Goal: Communication & Community: Ask a question

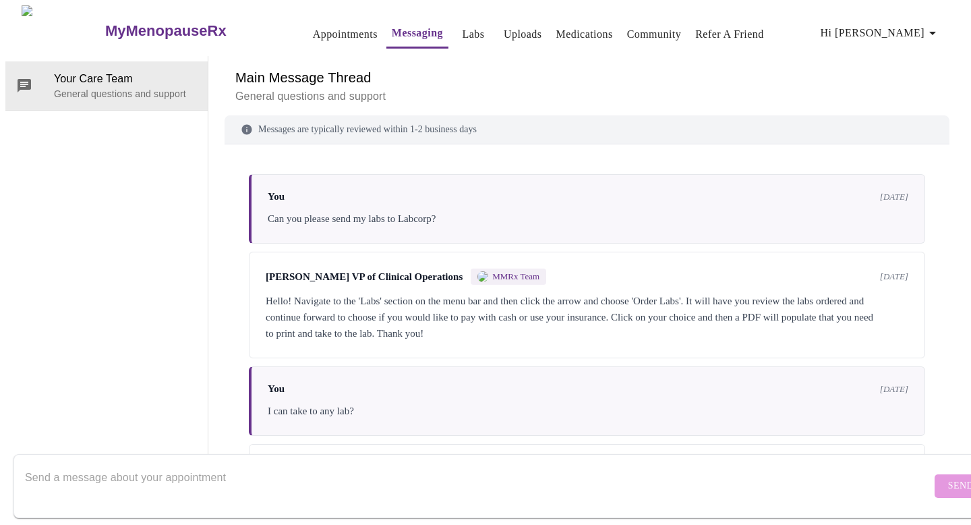
scroll to position [1481, 0]
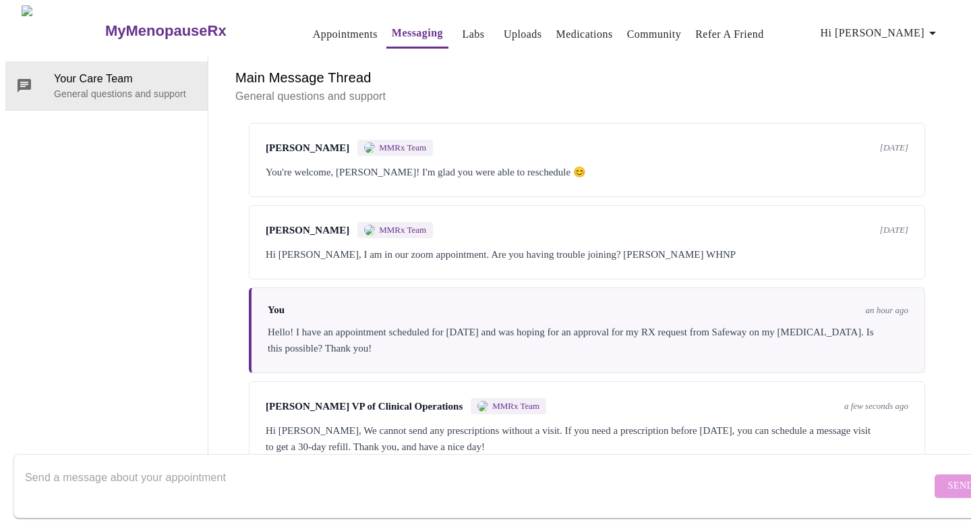
scroll to position [1582, 0]
